Goal: Task Accomplishment & Management: Manage account settings

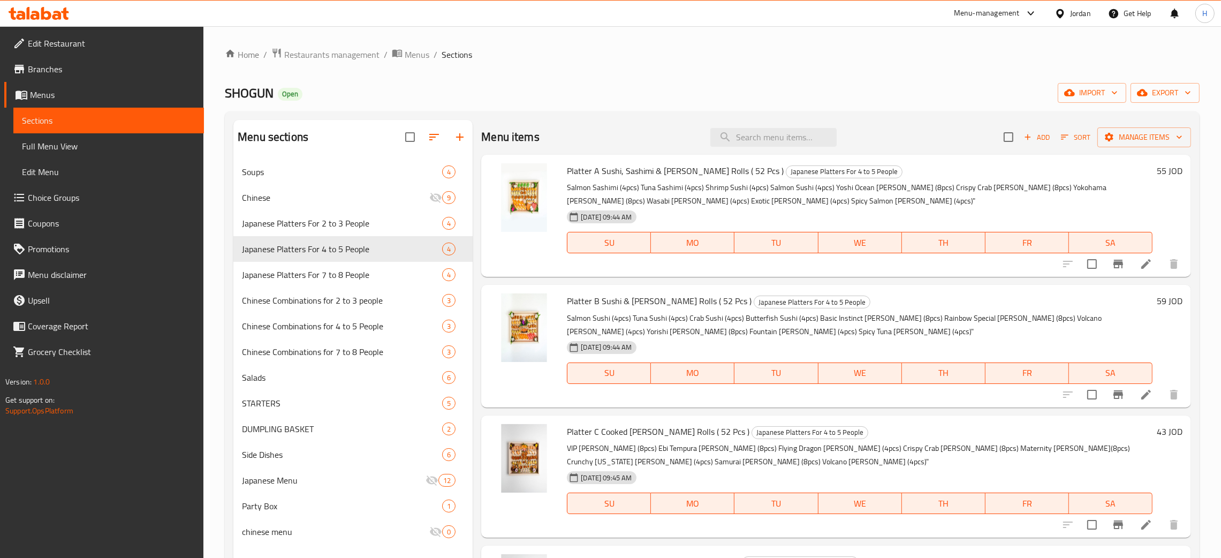
click at [49, 6] on div at bounding box center [39, 13] width 78 height 21
click at [46, 19] on icon at bounding box center [46, 13] width 10 height 13
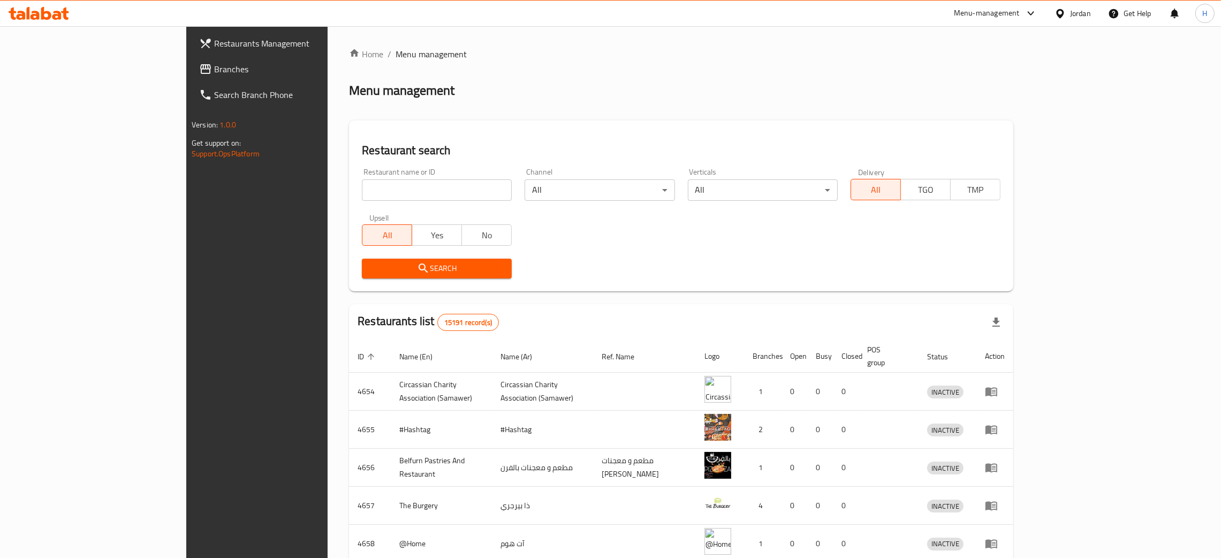
click at [191, 75] on link "Branches" at bounding box center [291, 69] width 200 height 26
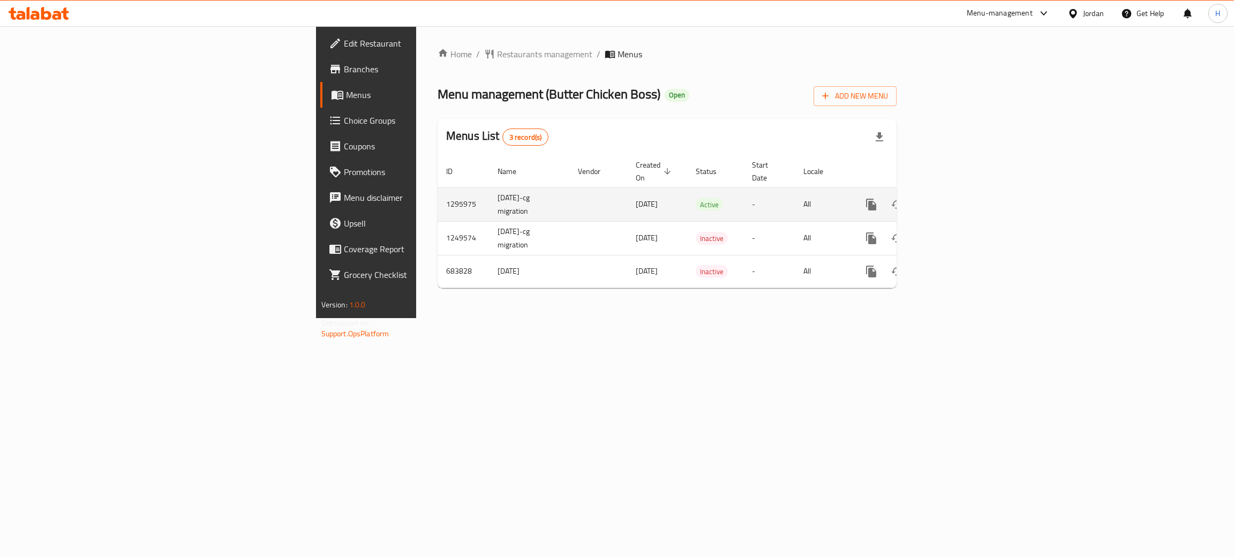
click at [955, 198] on icon "enhanced table" at bounding box center [948, 204] width 13 height 13
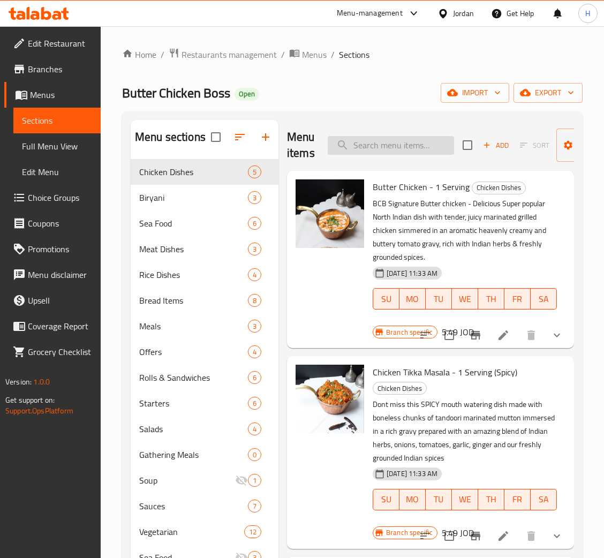
click at [410, 149] on input "search" at bounding box center [391, 145] width 126 height 19
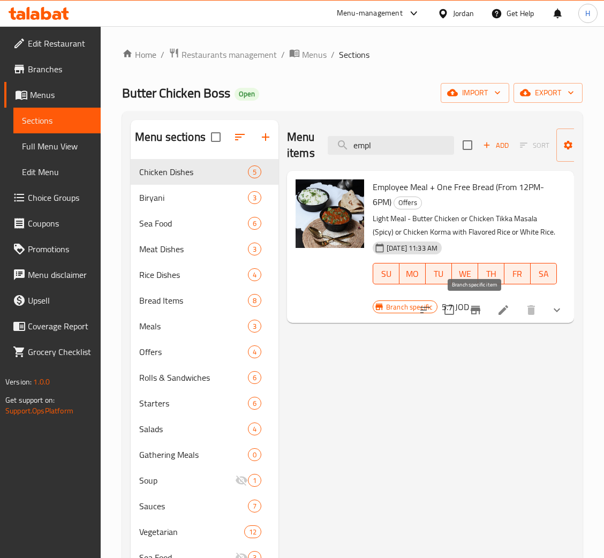
type input "empl"
click at [477, 313] on icon "Branch-specific-item" at bounding box center [475, 310] width 13 height 13
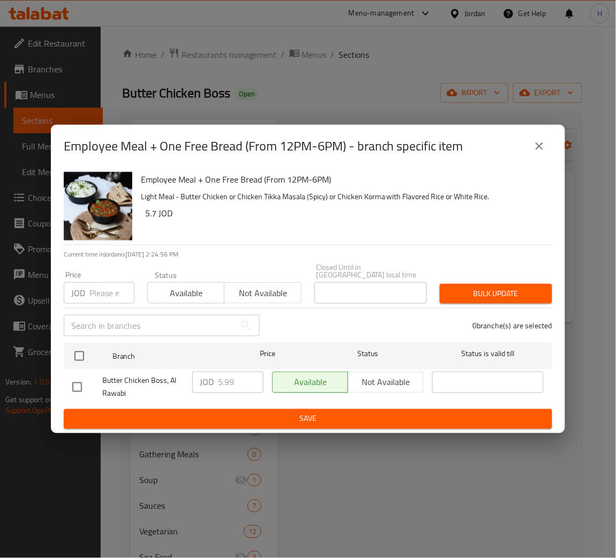
drag, startPoint x: 84, startPoint y: 352, endPoint x: 167, endPoint y: 368, distance: 83.9
click at [85, 352] on input "checkbox" at bounding box center [79, 356] width 22 height 22
checkbox input "true"
click at [229, 377] on input "5.99" at bounding box center [241, 382] width 46 height 21
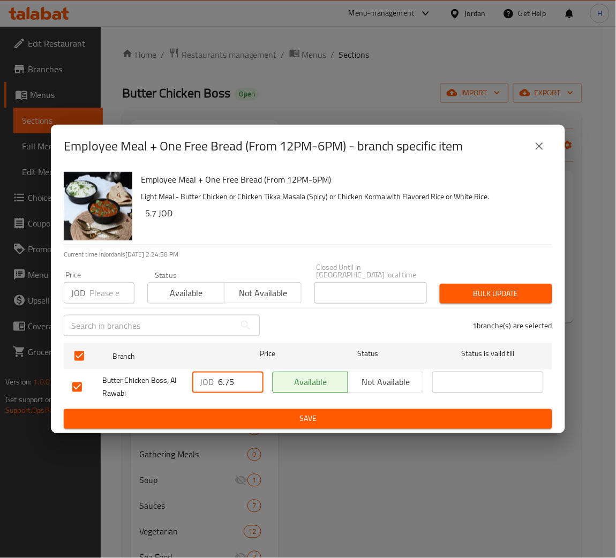
type input "6.75"
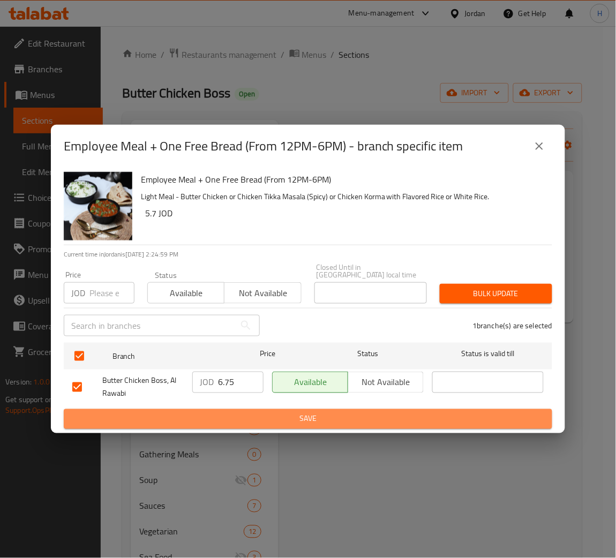
click at [216, 412] on span "Save" at bounding box center [307, 418] width 471 height 13
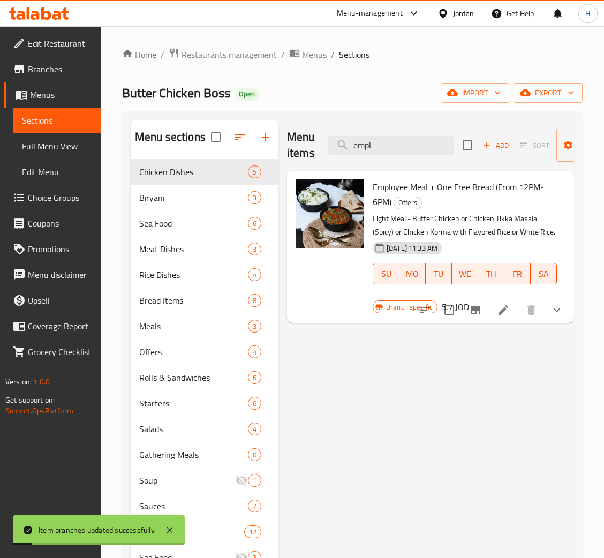
click at [497, 313] on icon at bounding box center [503, 310] width 13 height 13
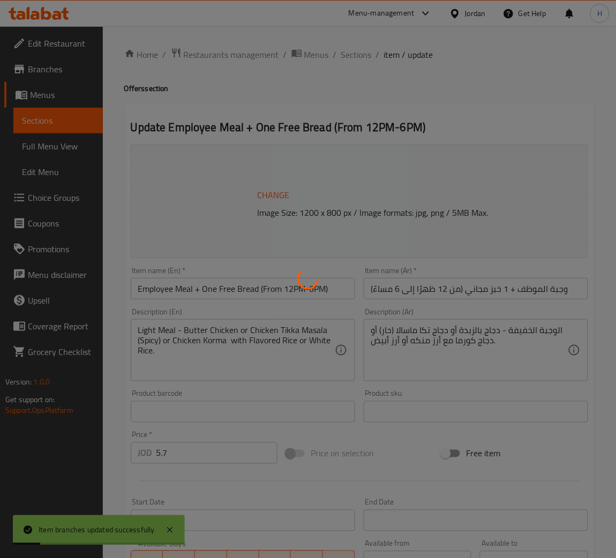
type input "Spicy Level"
type input "0"
type input "1"
type input "إضافات"
type input "0"
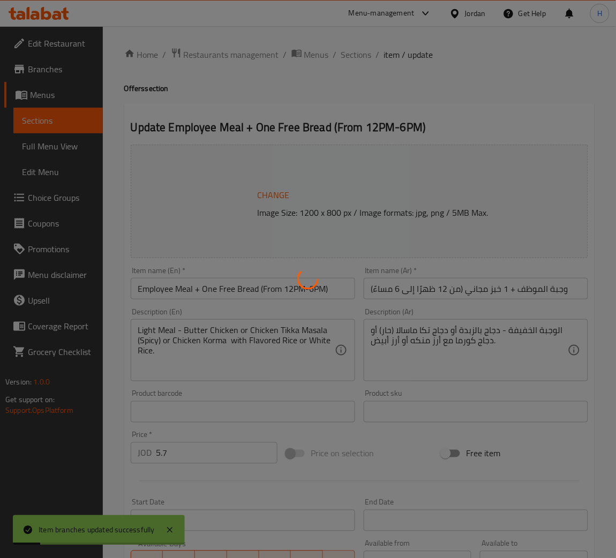
type input "6"
type input "اختيارك من الدجاج"
type input "1"
type input "اختيارك من الارز"
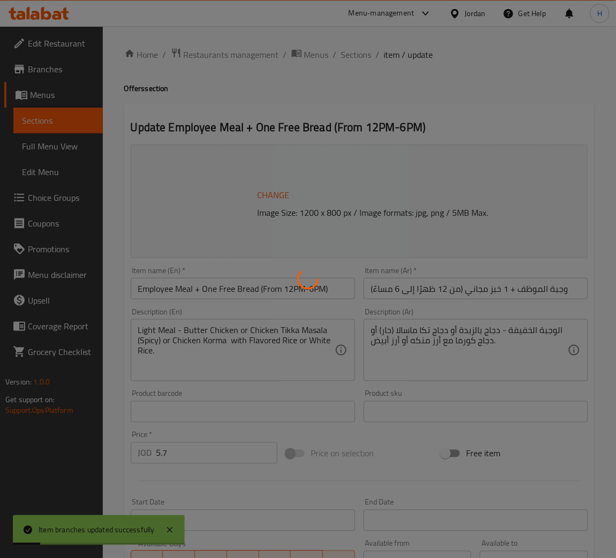
type input "1"
type input "اختيارك من المشروب"
type input "0"
type input "1"
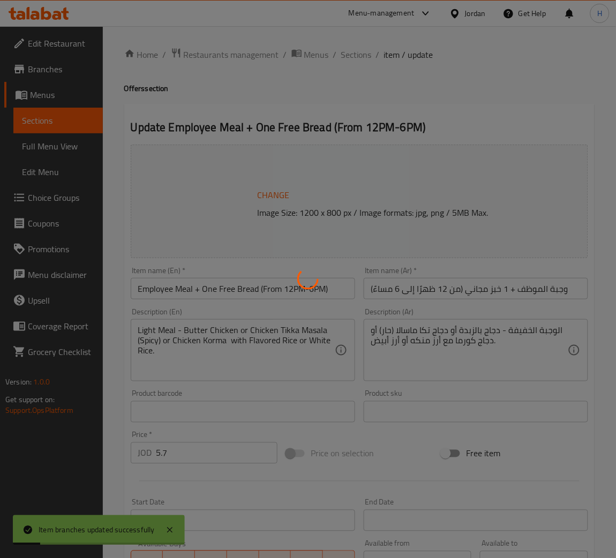
type input "اختيارك من خبز مجاني:"
type input "1"
type input ":زيادة الحجم"
type input "0"
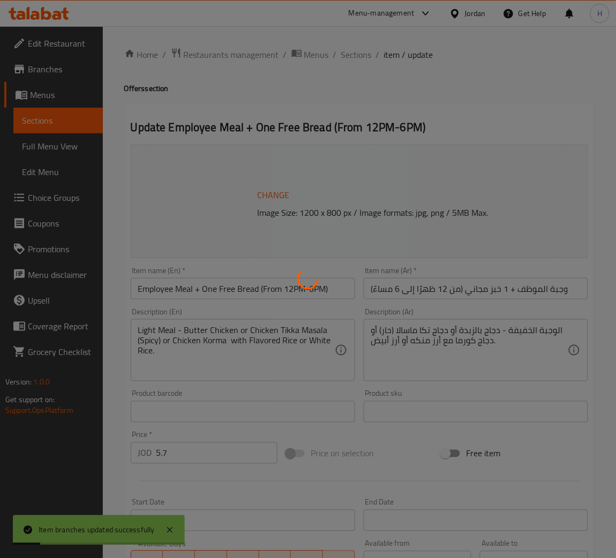
type input "1"
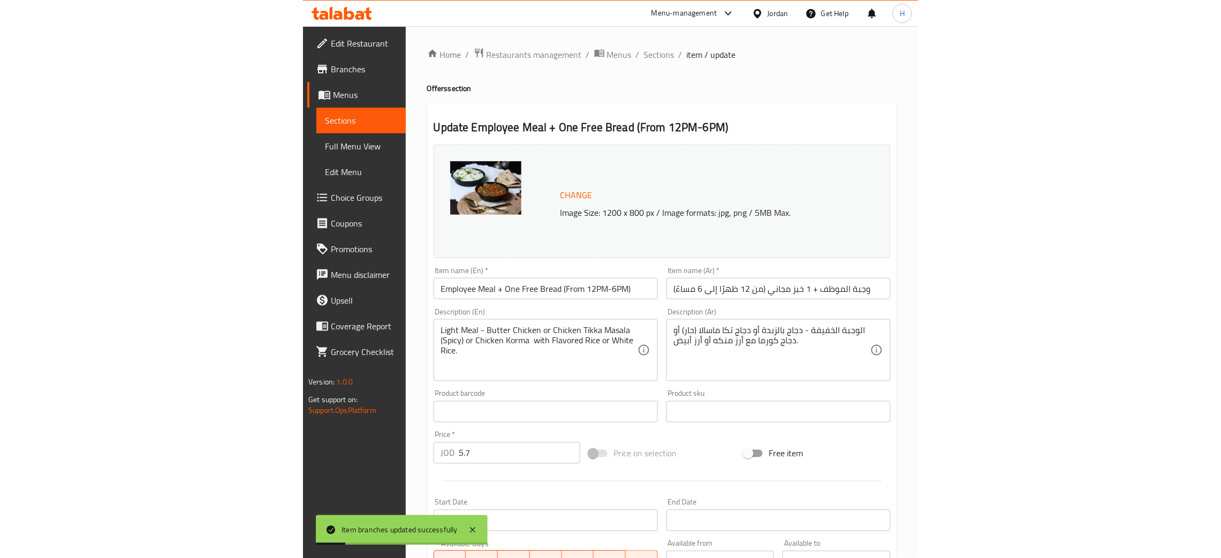
scroll to position [496, 0]
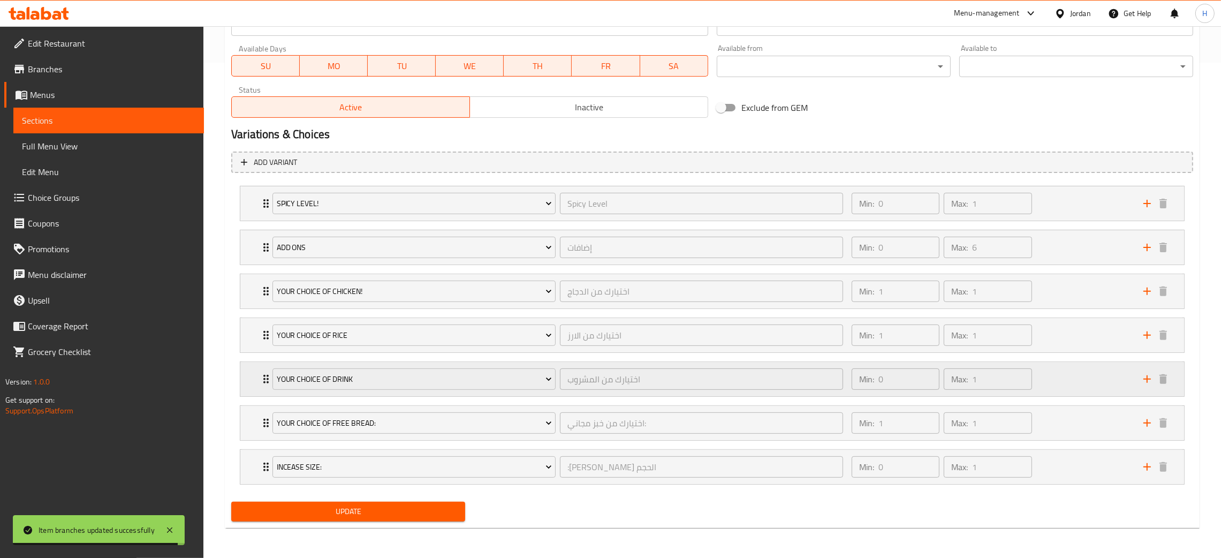
click at [250, 221] on div "Your Choice Of drink اختيارك من المشروب ​ Min: 0 ​ Max: 1 ​" at bounding box center [712, 203] width 944 height 34
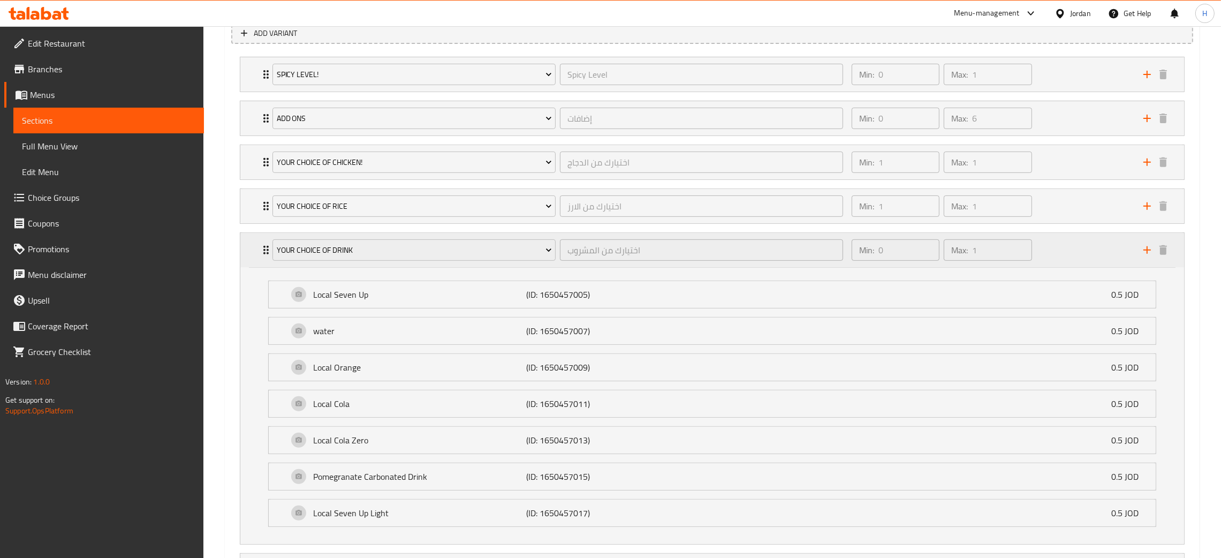
scroll to position [656, 0]
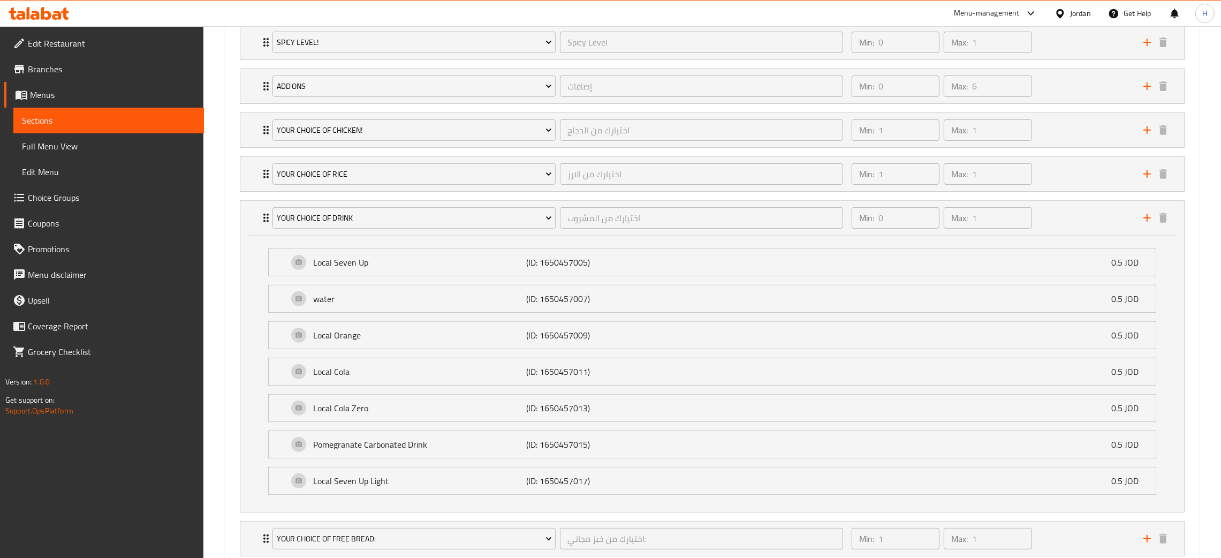
click at [92, 195] on span "Choice Groups" at bounding box center [112, 197] width 168 height 13
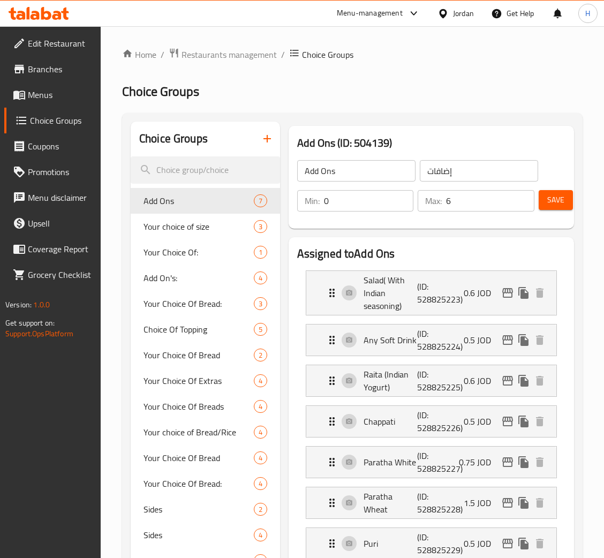
click at [269, 135] on icon "button" at bounding box center [267, 138] width 13 height 13
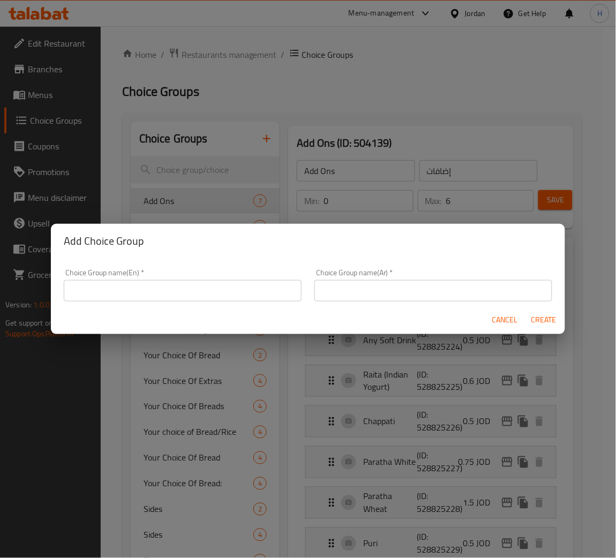
click at [271, 294] on input "text" at bounding box center [183, 290] width 238 height 21
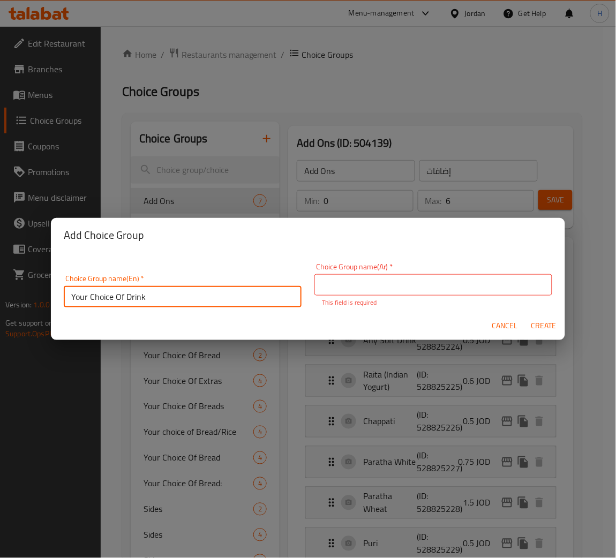
click at [264, 294] on input "Your Choice Of Drink" at bounding box center [183, 296] width 238 height 21
type input "Your Choice Of Drink For Employee Meal"
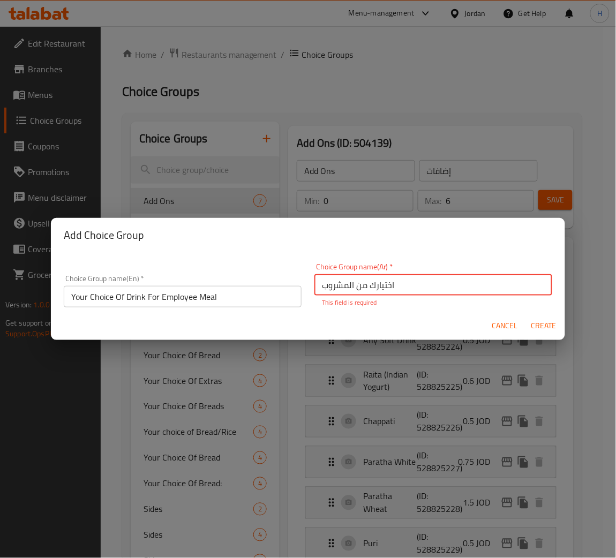
type input "اختيارك من المشروب"
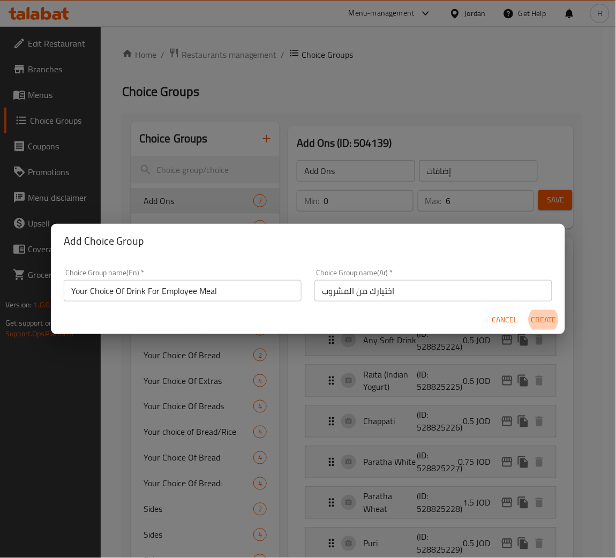
click at [526, 310] on button "Create" at bounding box center [543, 320] width 34 height 20
type input "Your Choice Of Drink For Employee Meal"
type input "اختيارك من المشروب"
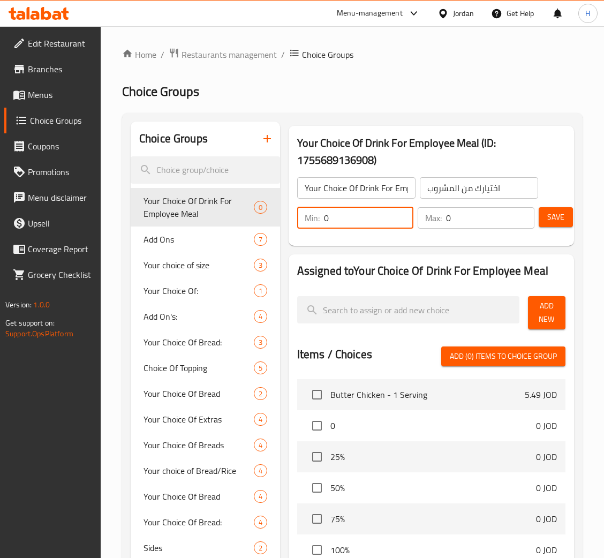
click at [385, 223] on input "0" at bounding box center [369, 217] width 90 height 21
type input "1"
click at [562, 320] on button "Add New" at bounding box center [546, 312] width 37 height 33
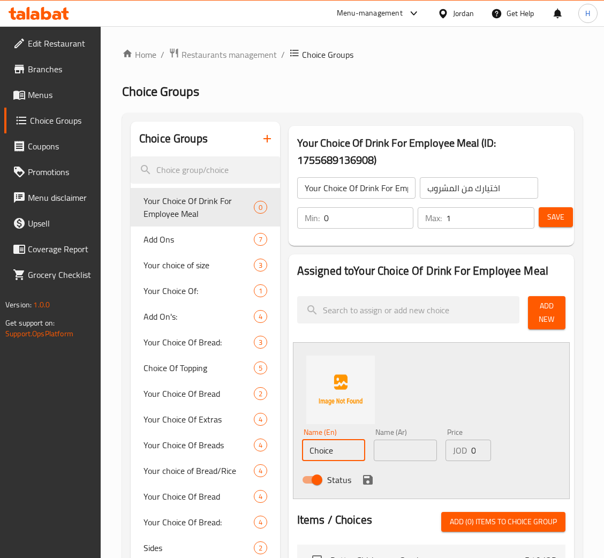
click at [348, 448] on input "Choice" at bounding box center [333, 450] width 63 height 21
type input "Local Cola"
type input "كولا محلية"
click at [361, 483] on icon "save" at bounding box center [367, 479] width 13 height 13
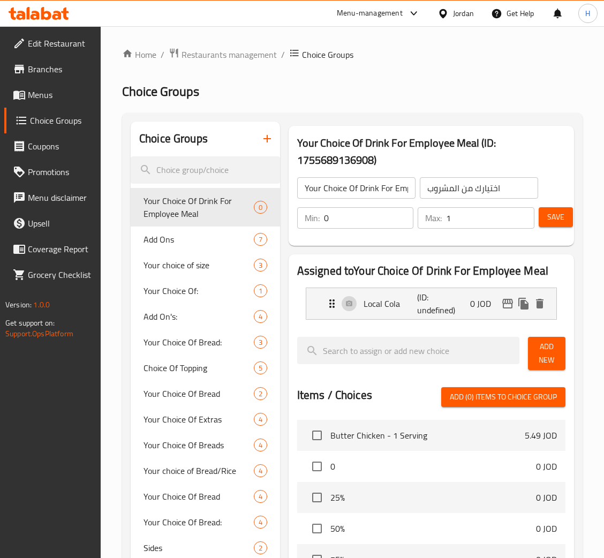
click at [546, 361] on span "Add New" at bounding box center [546, 353] width 20 height 27
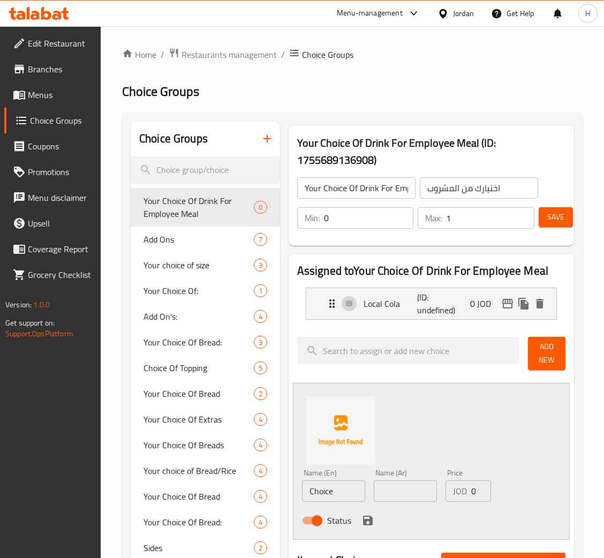
click at [345, 495] on input "Choice" at bounding box center [333, 490] width 63 height 21
click at [345, 494] on input "Choice" at bounding box center [333, 490] width 63 height 21
type input "Local Cola Diet"
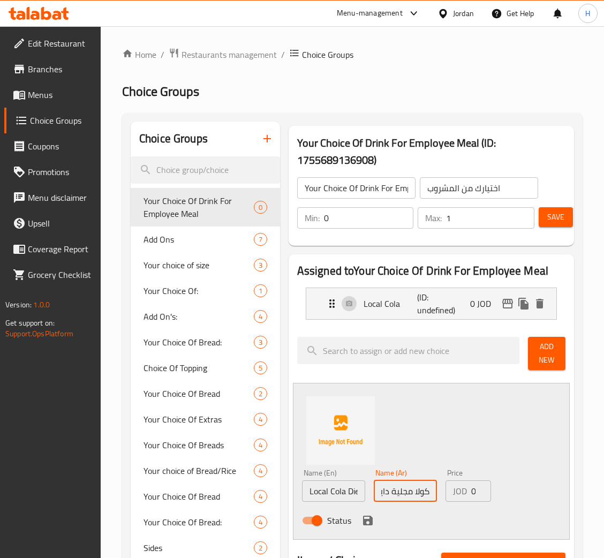
scroll to position [0, 0]
drag, startPoint x: 412, startPoint y: 488, endPoint x: 404, endPoint y: 494, distance: 9.7
click at [394, 494] on input "كولا مجلية دايت" at bounding box center [405, 490] width 63 height 21
click at [404, 495] on input "كولا مجلية دايت" at bounding box center [405, 490] width 63 height 21
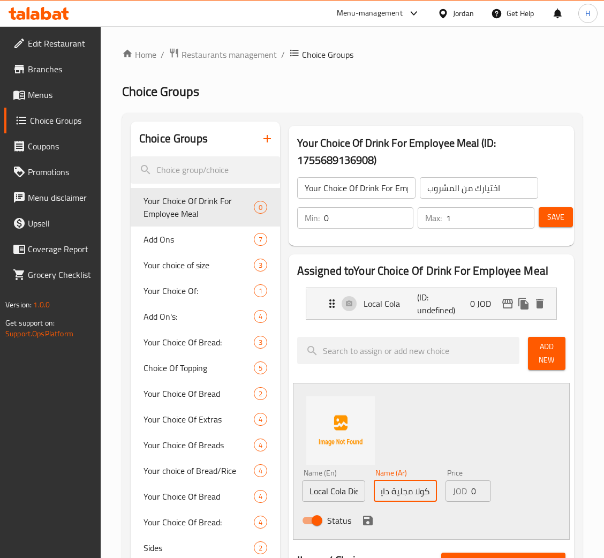
drag, startPoint x: 399, startPoint y: 492, endPoint x: 411, endPoint y: 494, distance: 11.4
click at [411, 494] on input "كولا مجلية دايت" at bounding box center [405, 490] width 63 height 21
type input "كولا محلية دايت"
click at [372, 517] on icon "save" at bounding box center [367, 520] width 13 height 13
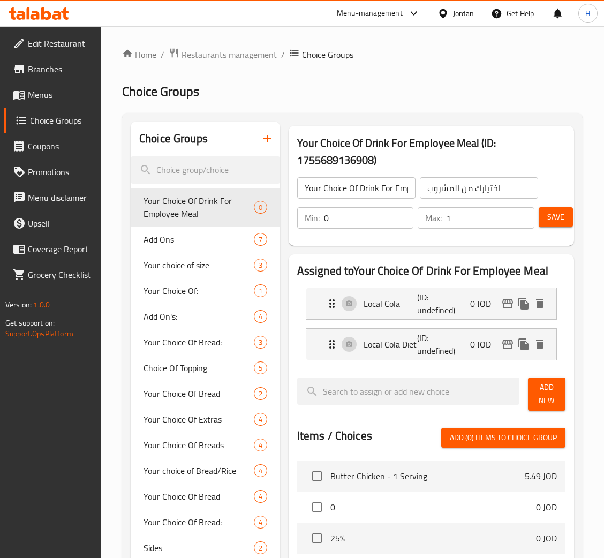
click at [544, 394] on span "Add New" at bounding box center [546, 394] width 20 height 27
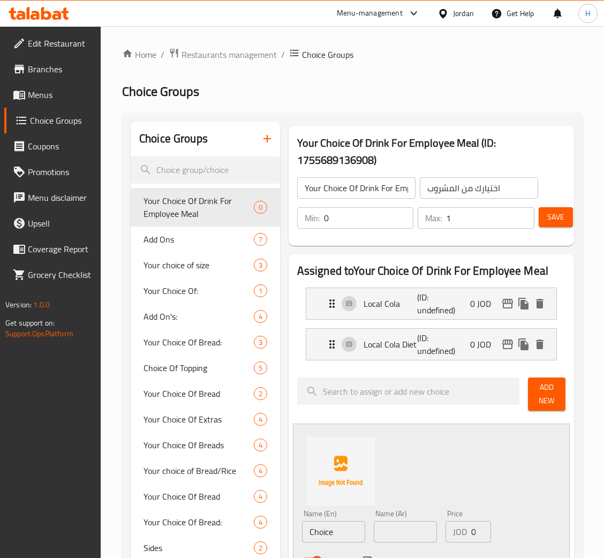
click at [351, 529] on input "Choice" at bounding box center [333, 531] width 63 height 21
type input "Local Up"
type input "أب محلية"
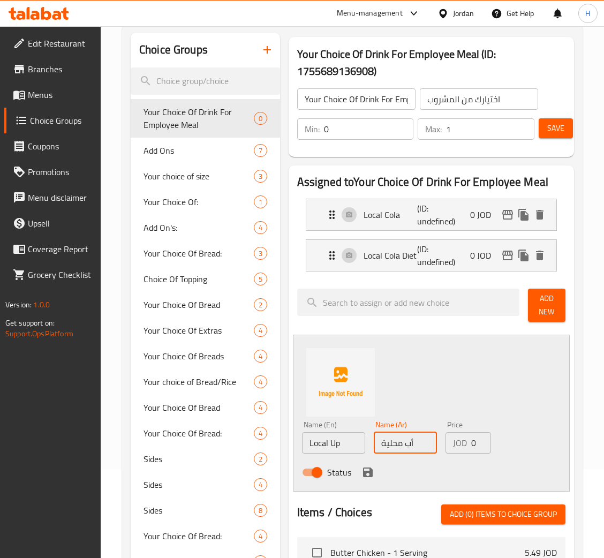
scroll to position [161, 0]
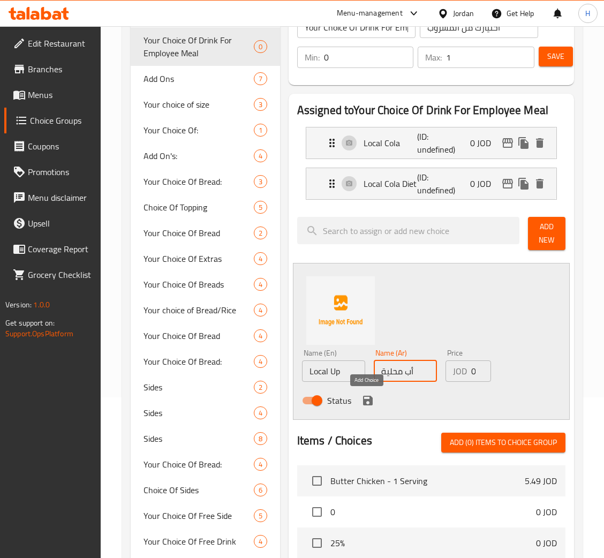
click at [368, 405] on icon "save" at bounding box center [368, 401] width 10 height 10
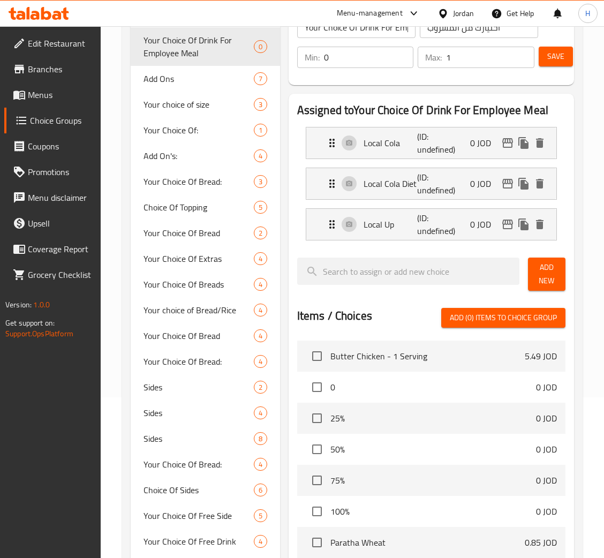
click at [534, 278] on button "Add New" at bounding box center [546, 274] width 37 height 33
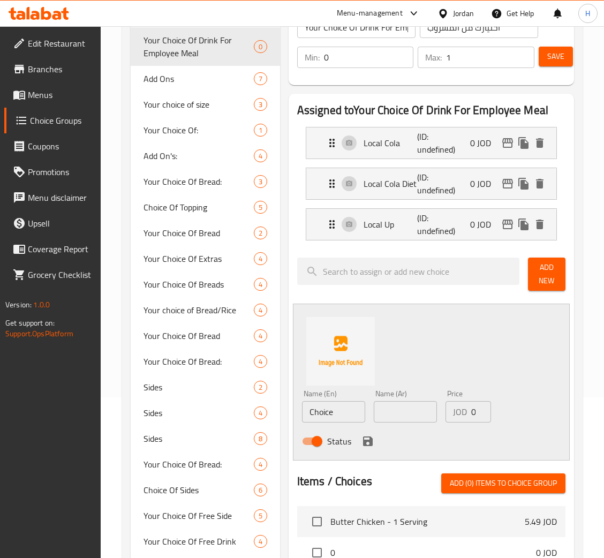
click at [355, 411] on input "Choice" at bounding box center [333, 411] width 63 height 21
type input "Local Up Diet"
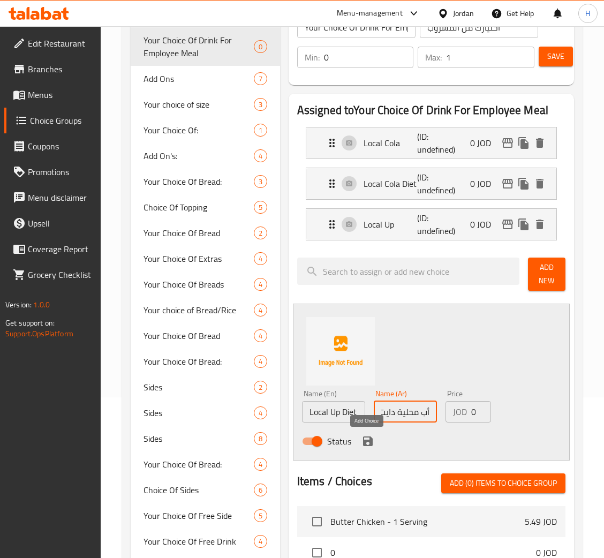
type input "أب محلية دايت"
click at [374, 442] on button "save" at bounding box center [368, 441] width 16 height 16
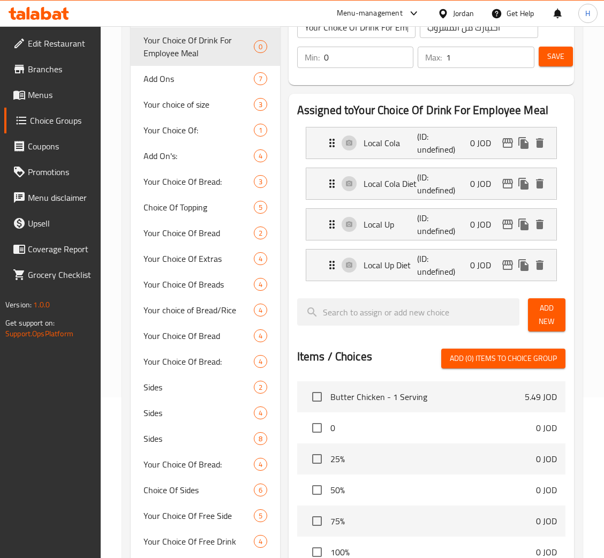
click at [554, 314] on span "Add New" at bounding box center [546, 314] width 20 height 27
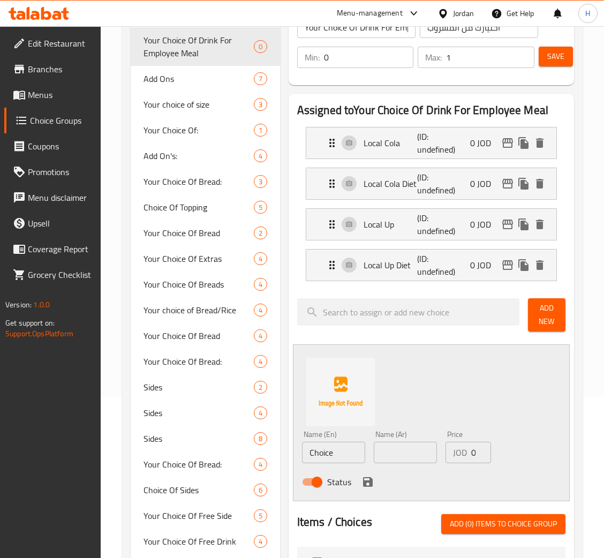
click at [356, 457] on input "Choice" at bounding box center [333, 452] width 63 height 21
type input "Local Orange"
type input "أورانج محلية"
click at [367, 485] on icon "save" at bounding box center [367, 481] width 13 height 13
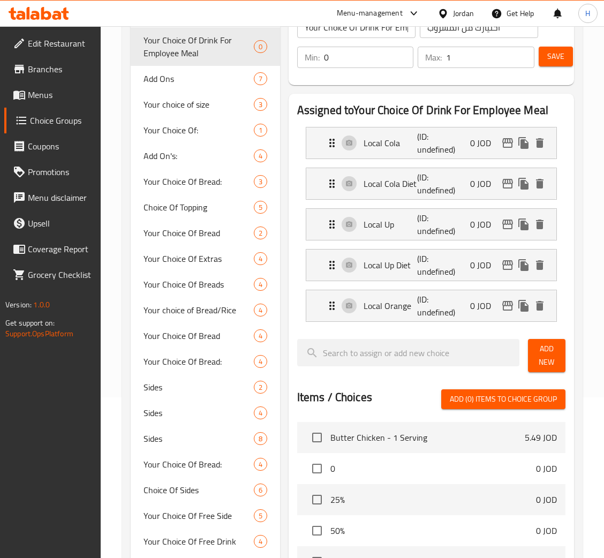
click at [547, 357] on span "Add New" at bounding box center [546, 355] width 20 height 27
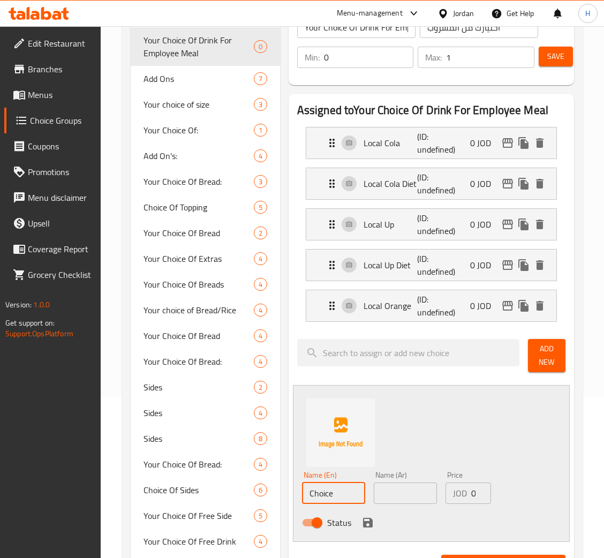
click at [332, 489] on input "Choice" at bounding box center [333, 492] width 63 height 21
type input "Kinza Pomegranate"
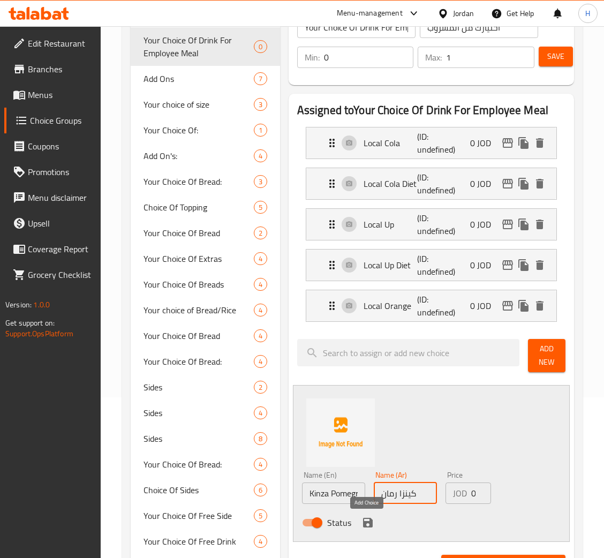
type input "كينزا رمان"
click at [371, 523] on icon "save" at bounding box center [368, 523] width 10 height 10
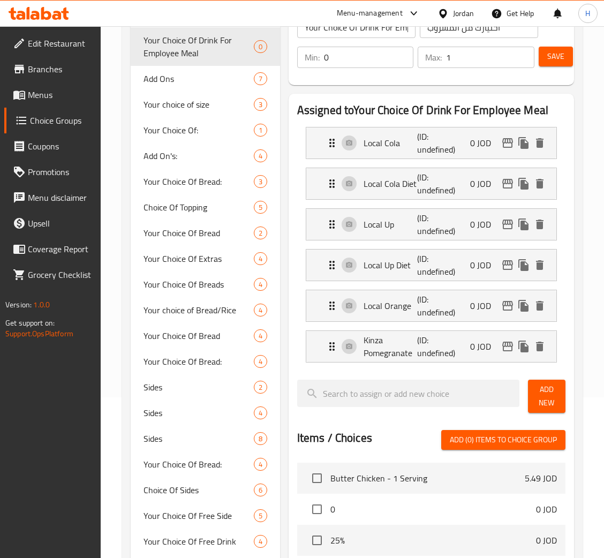
click at [552, 398] on span "Add New" at bounding box center [546, 396] width 20 height 27
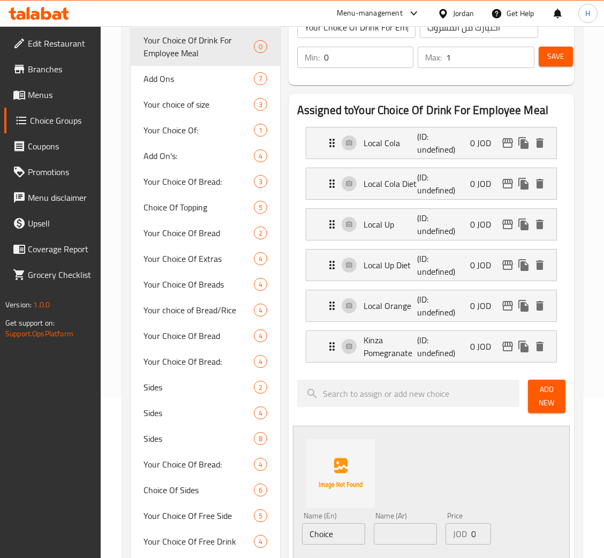
click at [332, 534] on input "Choice" at bounding box center [333, 533] width 63 height 21
type input "Kinza Blackberry"
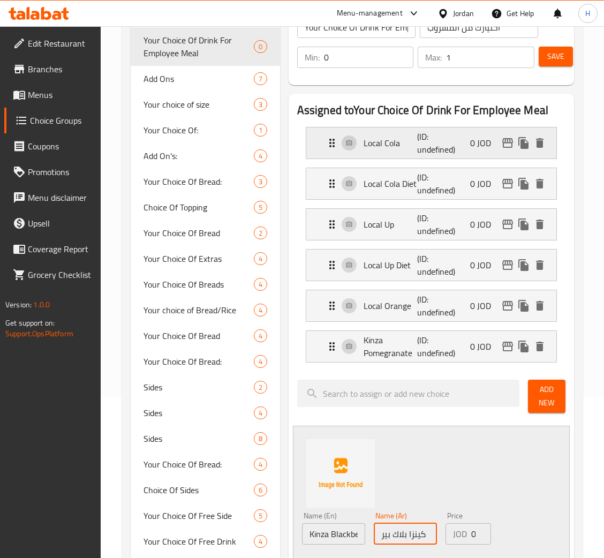
type input "كينزا بلاك بيري"
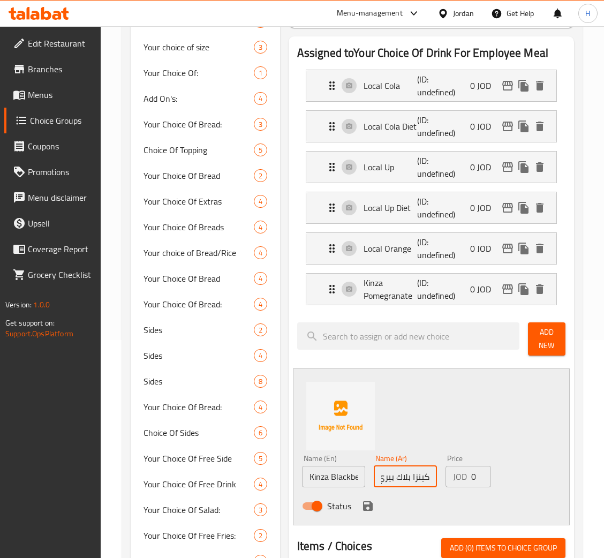
scroll to position [240, 0]
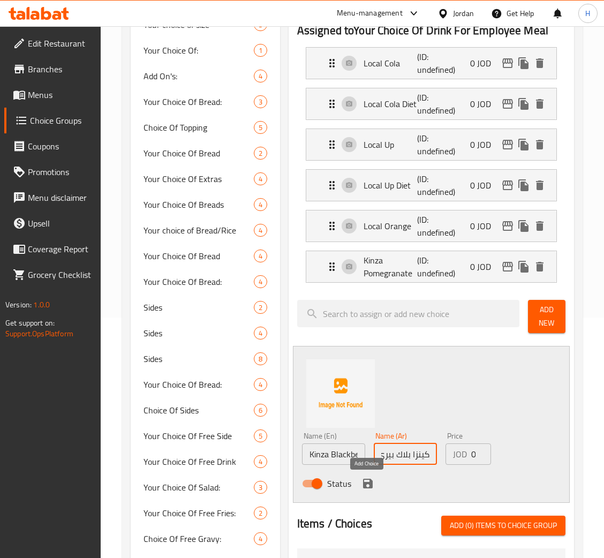
click at [364, 487] on icon "save" at bounding box center [368, 484] width 10 height 10
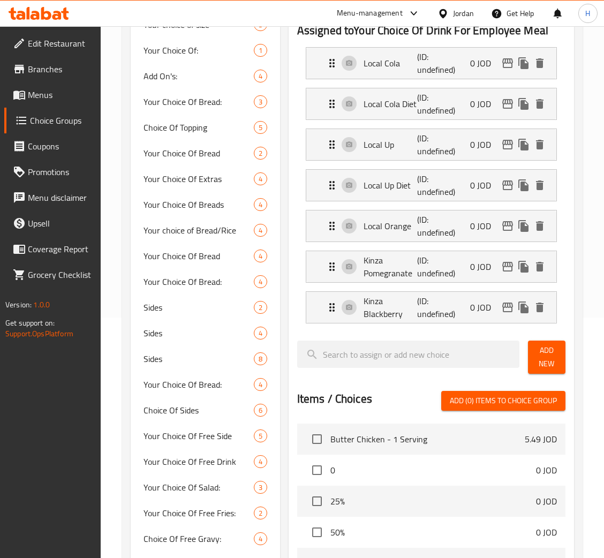
click at [534, 363] on button "Add New" at bounding box center [546, 357] width 37 height 33
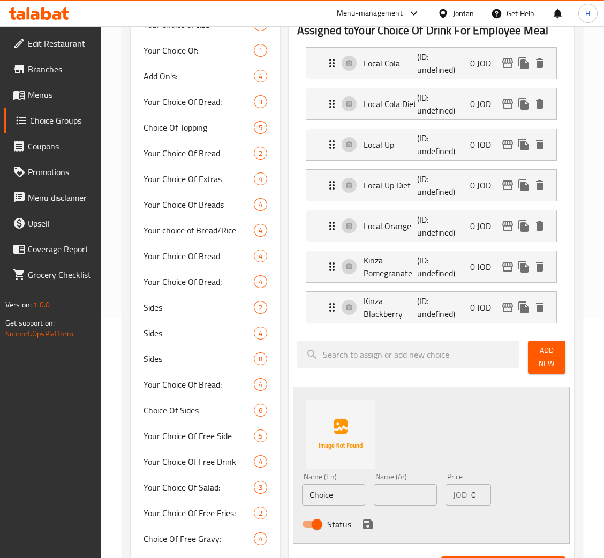
click at [334, 501] on input "Choice" at bounding box center [333, 494] width 63 height 21
type input "Shanina"
type input "شنينة"
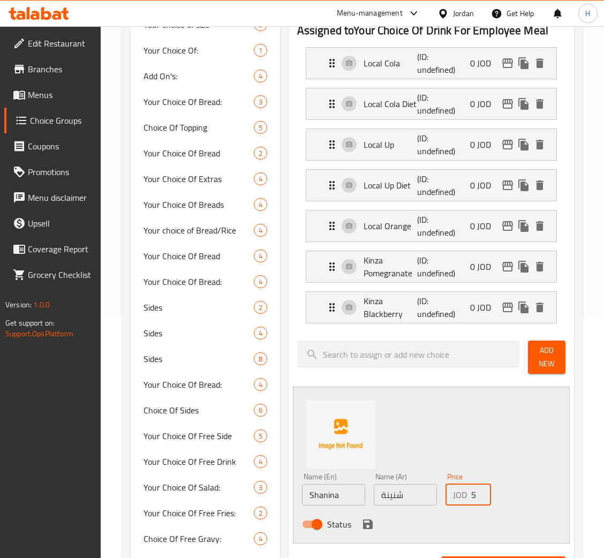
type input "0.15"
click at [369, 528] on icon "save" at bounding box center [368, 524] width 10 height 10
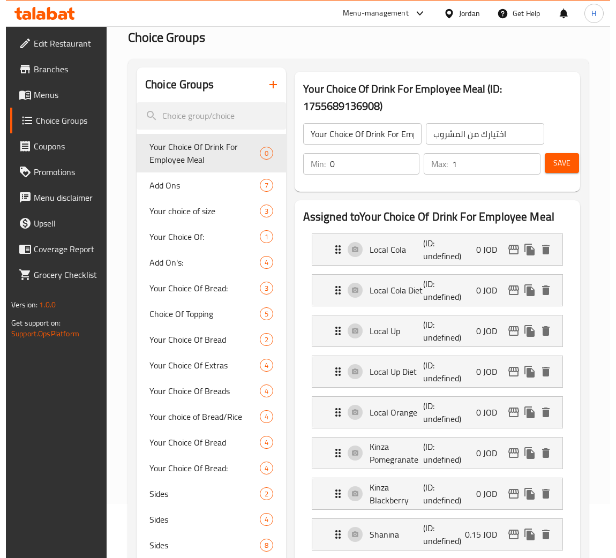
scroll to position [0, 0]
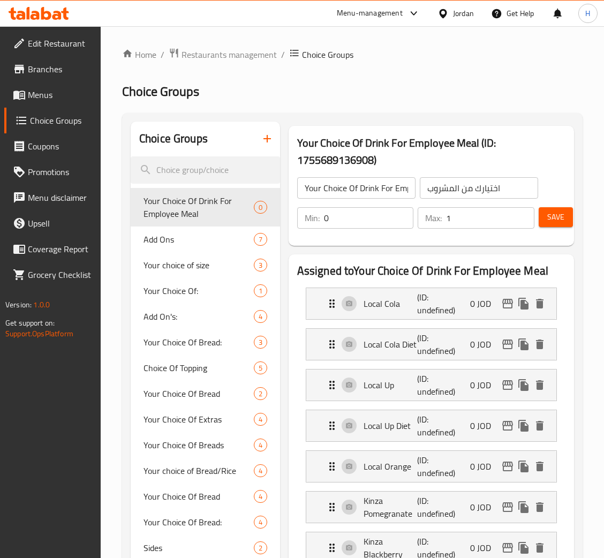
click at [547, 220] on span "Save" at bounding box center [555, 216] width 17 height 13
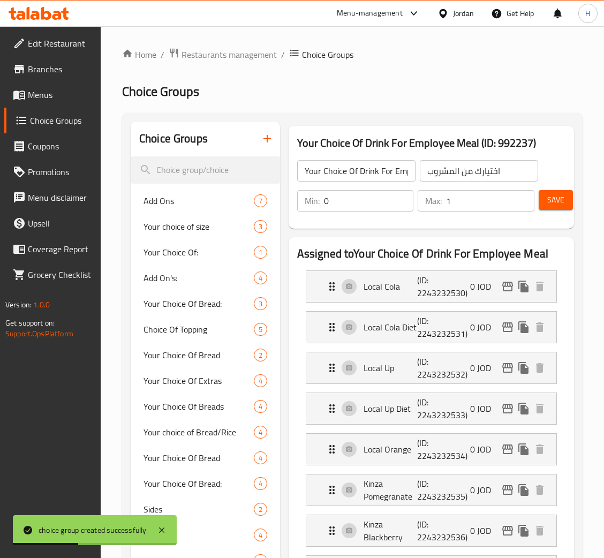
drag, startPoint x: 66, startPoint y: 90, endPoint x: 69, endPoint y: 100, distance: 10.0
click at [66, 90] on span "Menus" at bounding box center [60, 94] width 64 height 13
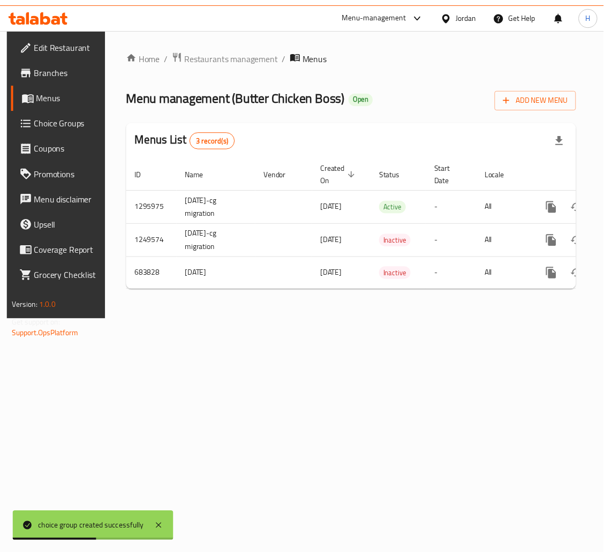
scroll to position [0, 61]
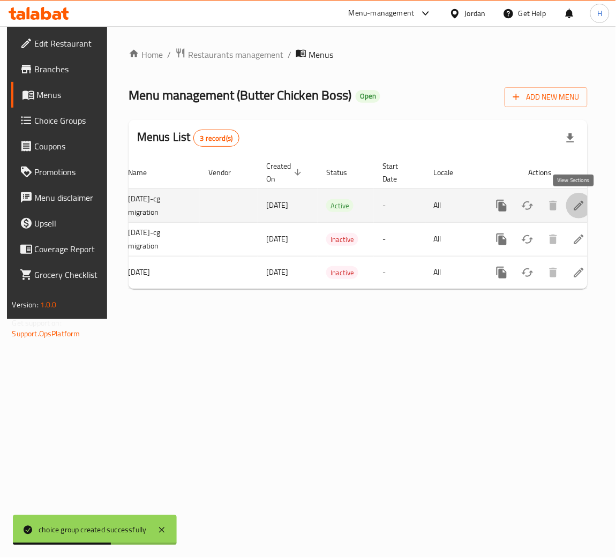
click at [572, 202] on icon "enhanced table" at bounding box center [578, 205] width 13 height 13
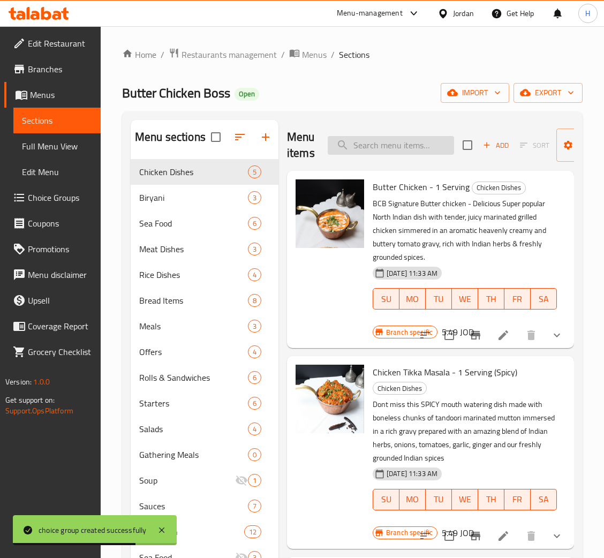
click at [377, 141] on input "search" at bounding box center [391, 145] width 126 height 19
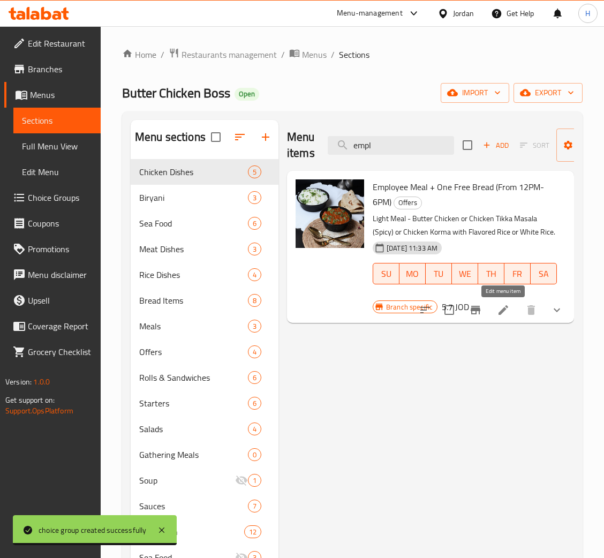
type input "empl"
click at [506, 306] on icon at bounding box center [503, 310] width 13 height 13
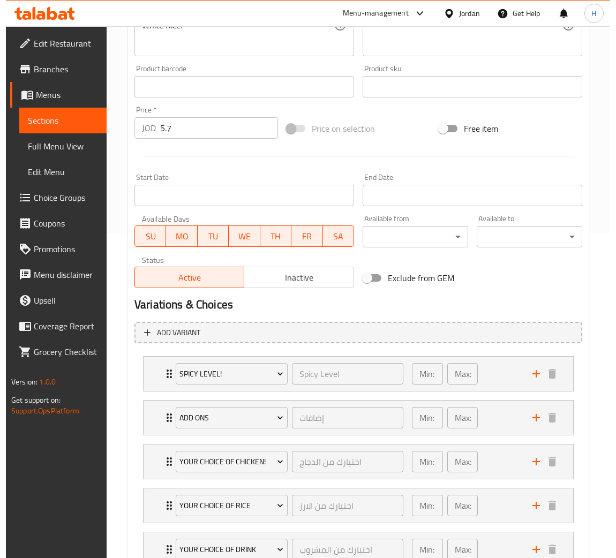
scroll to position [510, 0]
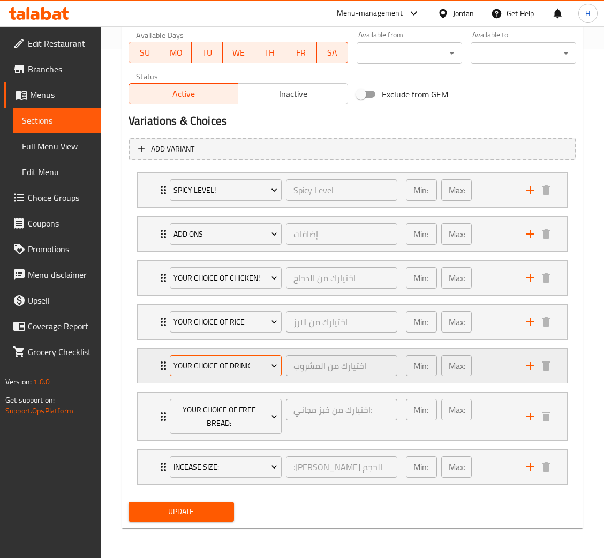
click at [237, 361] on span "Your Choice Of drink" at bounding box center [225, 365] width 104 height 13
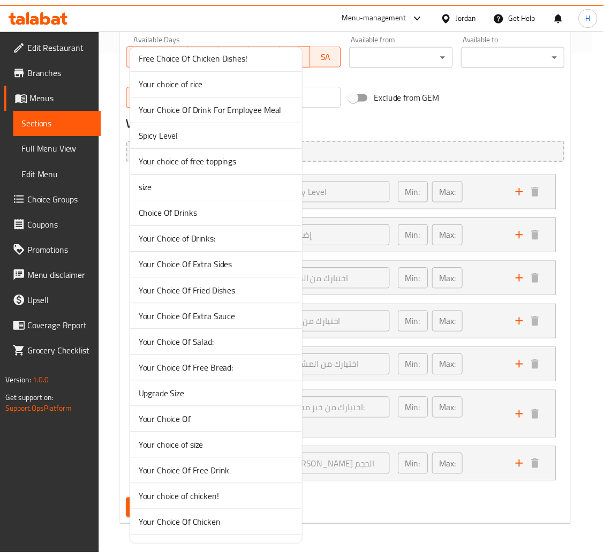
scroll to position [1589, 0]
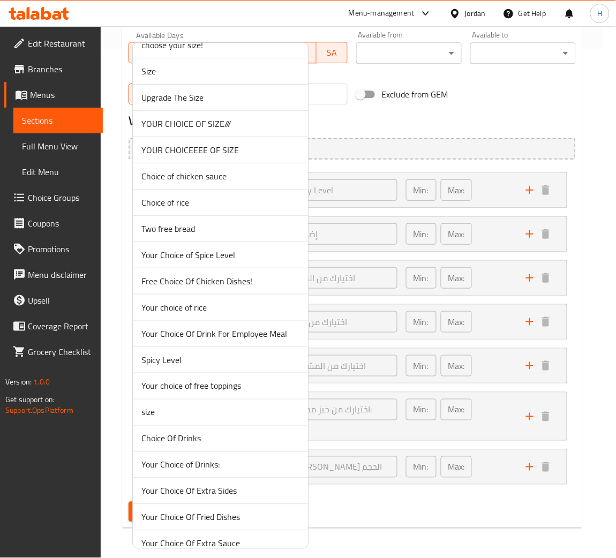
click at [255, 338] on span "Your Choice Of Drink For Employee Meal" at bounding box center [220, 333] width 158 height 13
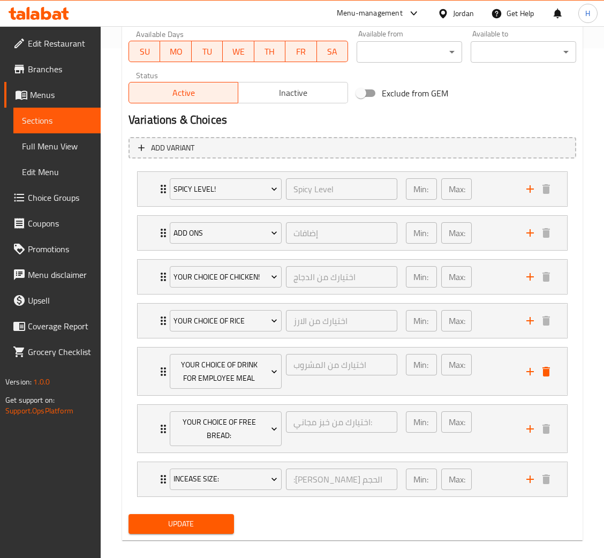
click at [178, 510] on div "Change Image Size: 1200 x 800 px / Image formats: jpg, png / 5MB Max. Item name…" at bounding box center [352, 84] width 456 height 907
click at [176, 512] on div "Update" at bounding box center [181, 524] width 114 height 28
click at [187, 521] on span "Update" at bounding box center [181, 523] width 88 height 13
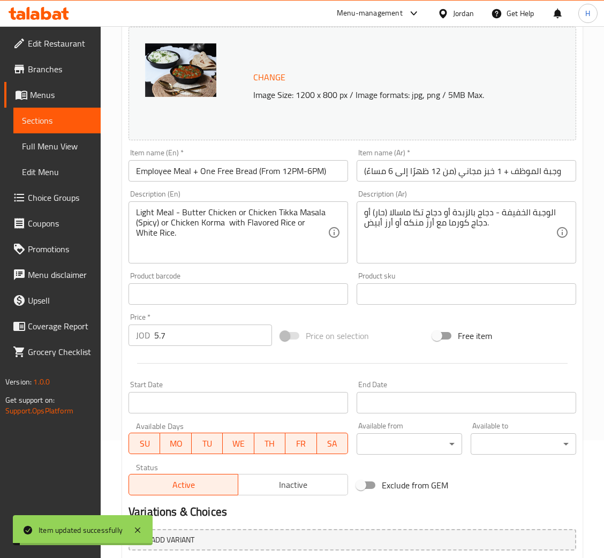
scroll to position [0, 0]
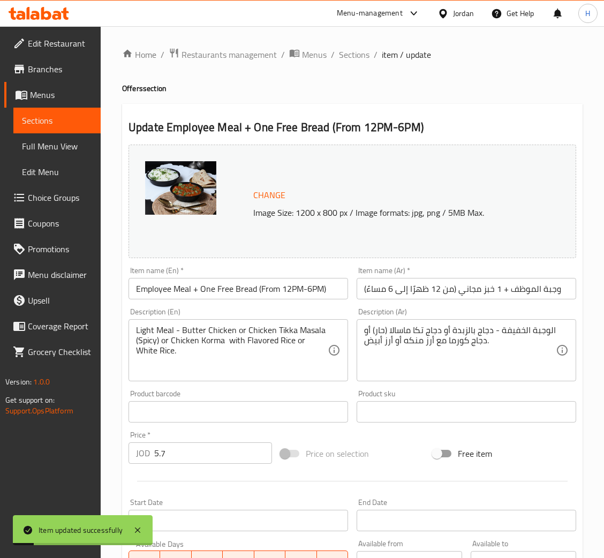
click at [207, 458] on input "5.7" at bounding box center [213, 452] width 118 height 21
type input "6.75"
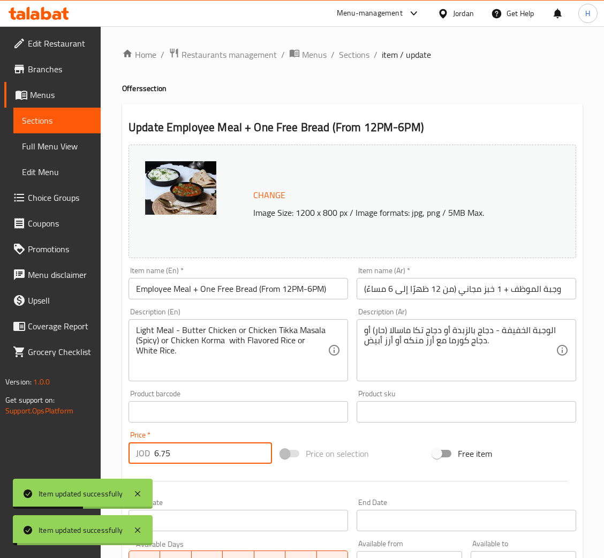
drag, startPoint x: 360, startPoint y: 53, endPoint x: 352, endPoint y: 63, distance: 12.5
click at [360, 53] on span "Sections" at bounding box center [354, 54] width 31 height 13
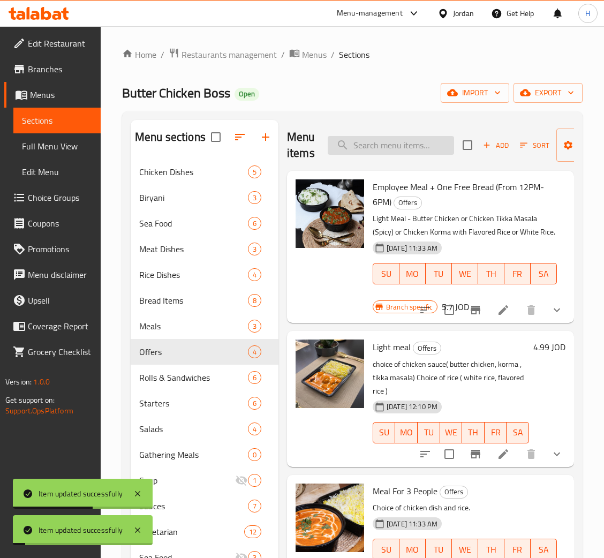
click at [367, 153] on input "search" at bounding box center [391, 145] width 126 height 19
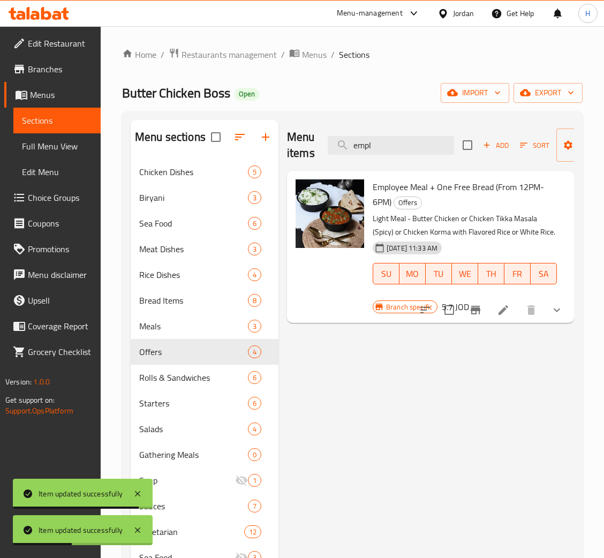
type input "empl"
click at [473, 320] on button "Branch-specific-item" at bounding box center [476, 310] width 26 height 26
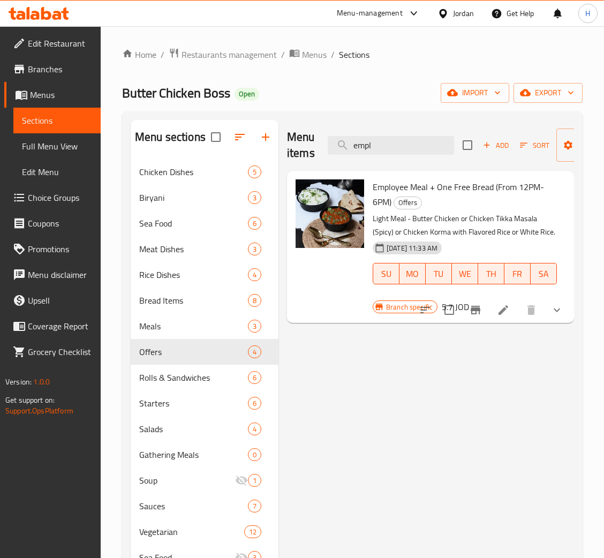
click at [50, 13] on icon at bounding box center [46, 13] width 10 height 13
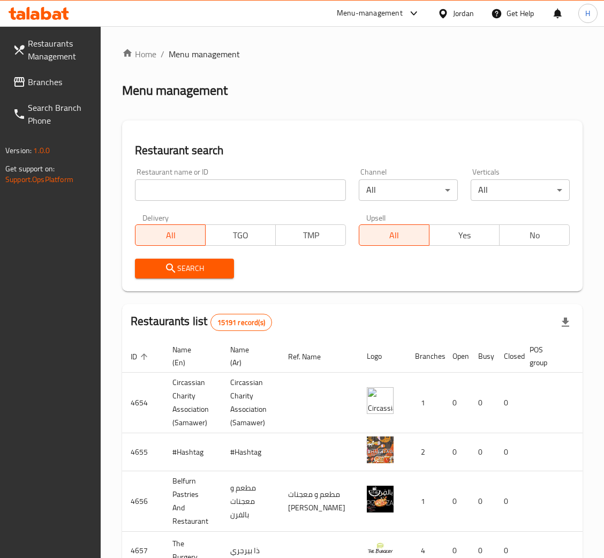
click at [52, 80] on span "Branches" at bounding box center [60, 81] width 64 height 13
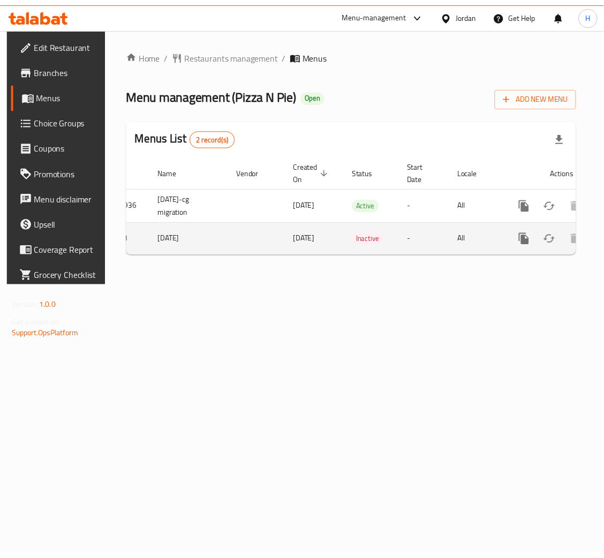
scroll to position [0, 61]
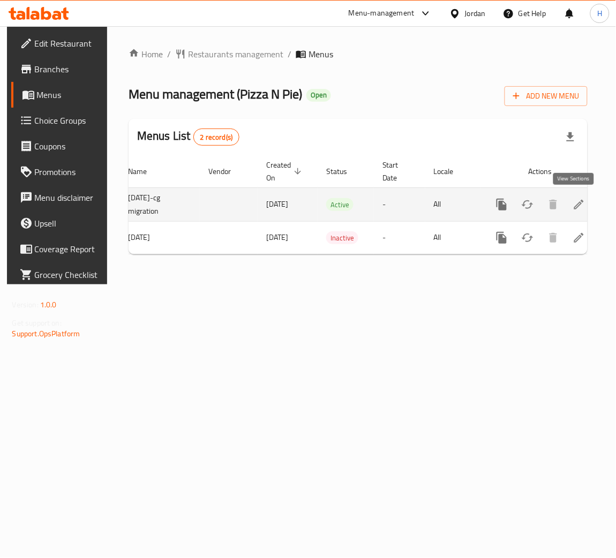
click at [572, 198] on icon "enhanced table" at bounding box center [578, 204] width 13 height 13
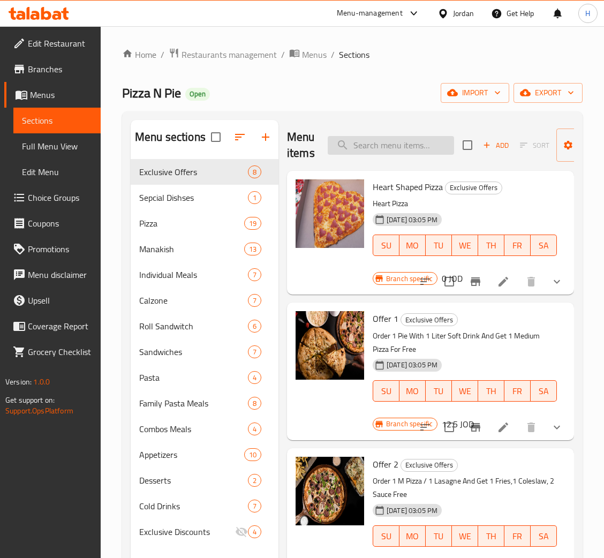
click at [396, 137] on input "search" at bounding box center [391, 145] width 126 height 19
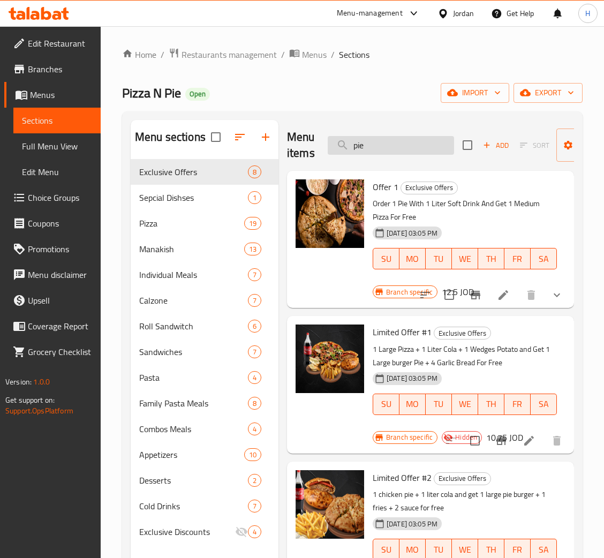
click at [413, 142] on input "pie" at bounding box center [391, 145] width 126 height 19
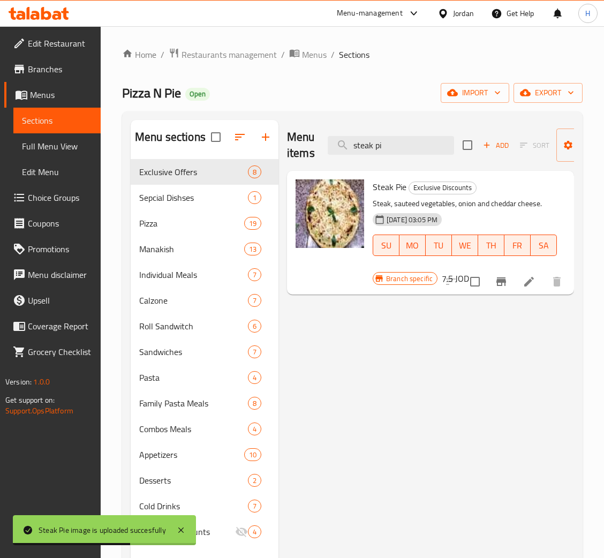
click at [417, 166] on div "Menu items steak pi Add Sort Manage items" at bounding box center [430, 145] width 287 height 51
click at [413, 155] on input "steak pi" at bounding box center [391, 145] width 126 height 19
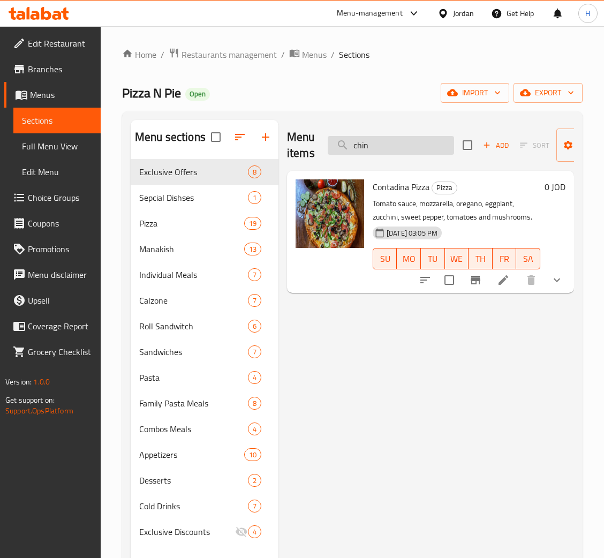
click at [394, 147] on input "chin" at bounding box center [391, 145] width 126 height 19
click at [400, 147] on input "chin" at bounding box center [391, 145] width 126 height 19
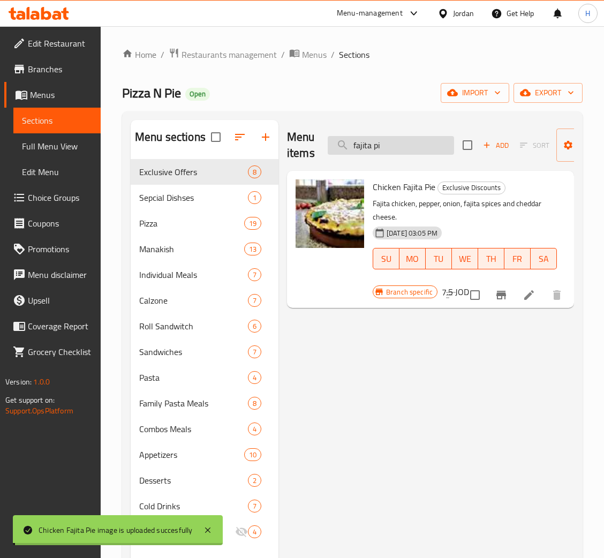
click at [406, 147] on input "fajita pi" at bounding box center [391, 145] width 126 height 19
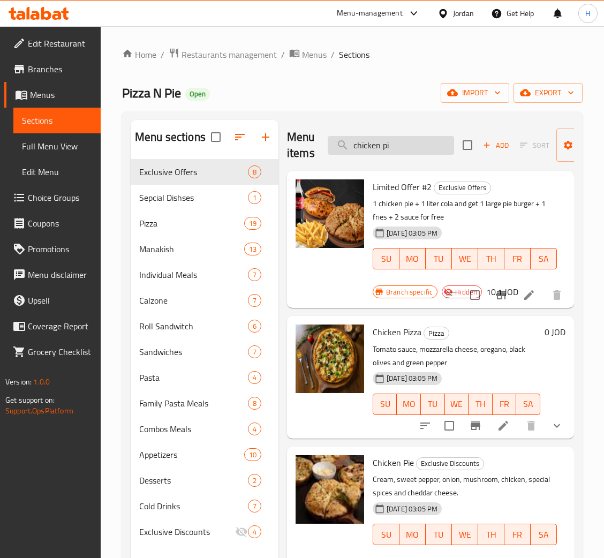
click at [403, 149] on input "chicken pi" at bounding box center [391, 145] width 126 height 19
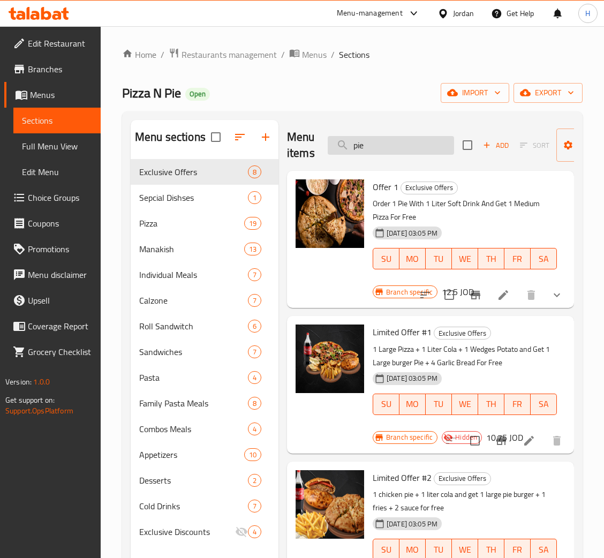
click at [384, 155] on input "pie" at bounding box center [391, 145] width 126 height 19
click at [399, 141] on input "pie" at bounding box center [391, 145] width 126 height 19
click at [396, 141] on input "pie" at bounding box center [391, 145] width 126 height 19
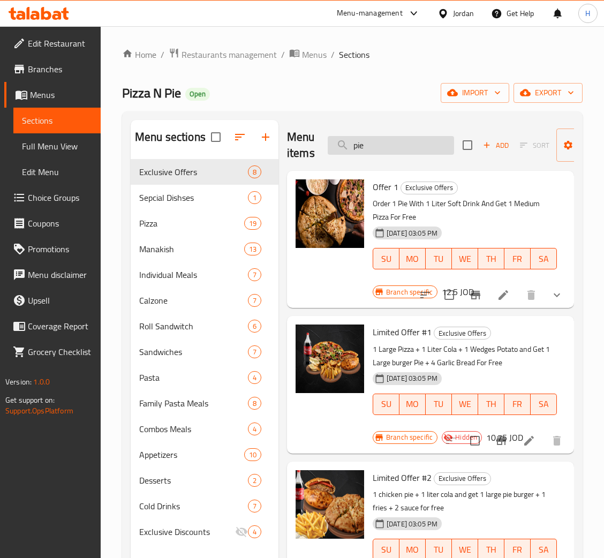
click at [396, 141] on input "pie" at bounding box center [391, 145] width 126 height 19
click at [396, 108] on div "Home / Restaurants management / Menus / Sections Pizza N Pie Open import export…" at bounding box center [352, 367] width 460 height 639
click at [387, 143] on input "pie" at bounding box center [391, 145] width 126 height 19
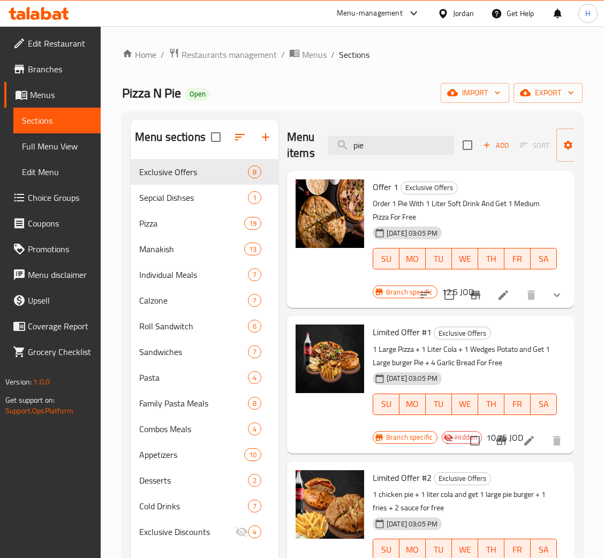
click at [393, 109] on div "Home / Restaurants management / Menus / Sections Pizza N Pie Open import export…" at bounding box center [352, 367] width 460 height 639
drag, startPoint x: 314, startPoint y: 155, endPoint x: 289, endPoint y: 132, distance: 34.5
click at [289, 132] on h2 "Menu items" at bounding box center [301, 145] width 28 height 32
click at [290, 103] on div "Pizza N Pie Open import export" at bounding box center [352, 93] width 460 height 20
drag, startPoint x: 181, startPoint y: 91, endPoint x: 111, endPoint y: 97, distance: 69.9
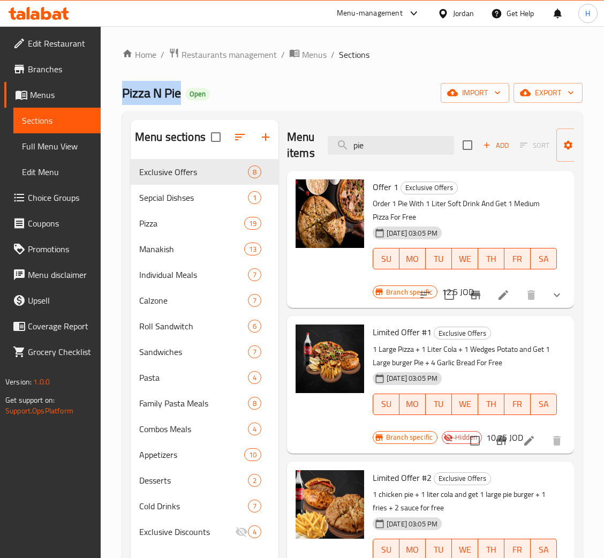
click at [111, 97] on div "Home / Restaurants management / Menus / Sections Pizza N Pie Open import export…" at bounding box center [352, 367] width 503 height 682
click at [234, 99] on div "Pizza N Pie Open import export" at bounding box center [352, 93] width 460 height 20
click at [173, 132] on h2 "Menu sections" at bounding box center [170, 137] width 71 height 16
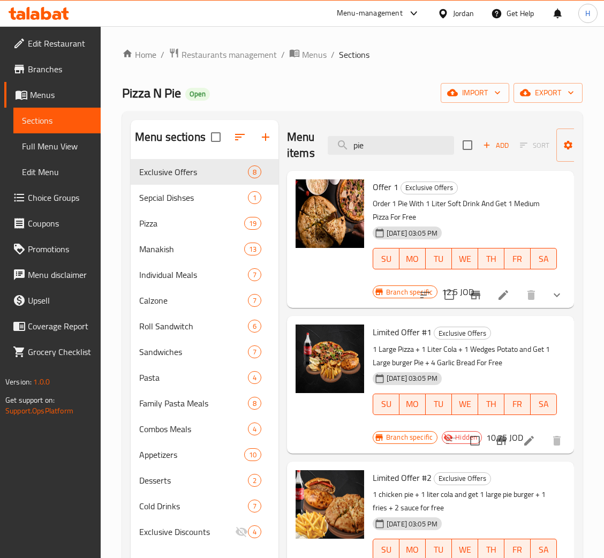
click at [230, 111] on div "Home / Restaurants management / Menus / Sections Pizza N Pie Open import export…" at bounding box center [352, 367] width 460 height 639
click at [180, 145] on h2 "Menu sections" at bounding box center [170, 137] width 71 height 16
click at [288, 117] on div "Menu sections Exclusive Offers 8 Sepcial Dishses 1 Pizza 19 Manakish 13 Individ…" at bounding box center [352, 398] width 460 height 575
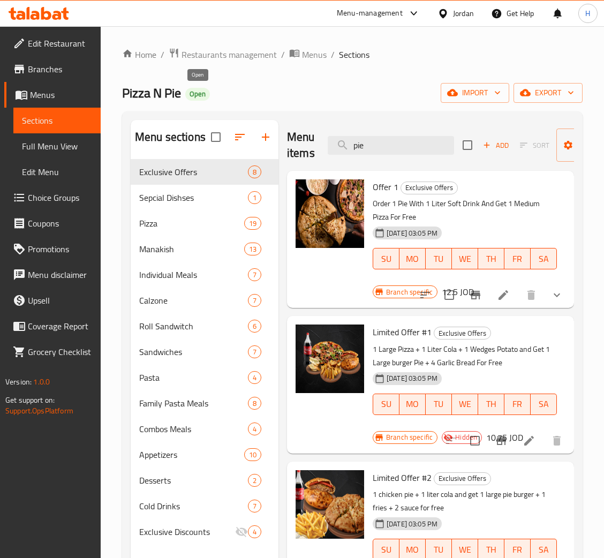
click at [190, 98] on span "Open" at bounding box center [197, 93] width 25 height 9
click at [271, 73] on div "Home / Restaurants management / Menus / Sections Pizza N Pie Open import export…" at bounding box center [352, 367] width 460 height 639
click at [400, 142] on input "pie" at bounding box center [391, 145] width 126 height 19
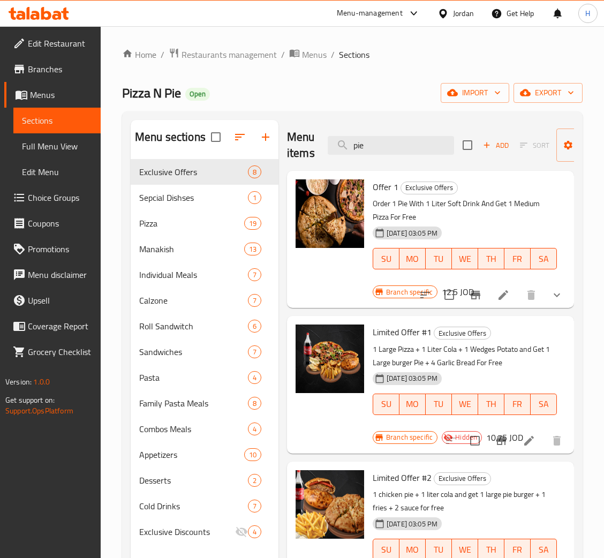
click at [410, 165] on div "Menu items pie Add Sort Manage items" at bounding box center [430, 145] width 287 height 51
click at [414, 159] on div "Menu items pie Add Sort Manage items" at bounding box center [430, 145] width 287 height 51
click at [414, 154] on div "Menu items pie Add Sort Manage items" at bounding box center [430, 145] width 287 height 51
click at [414, 152] on input "pie" at bounding box center [391, 145] width 126 height 19
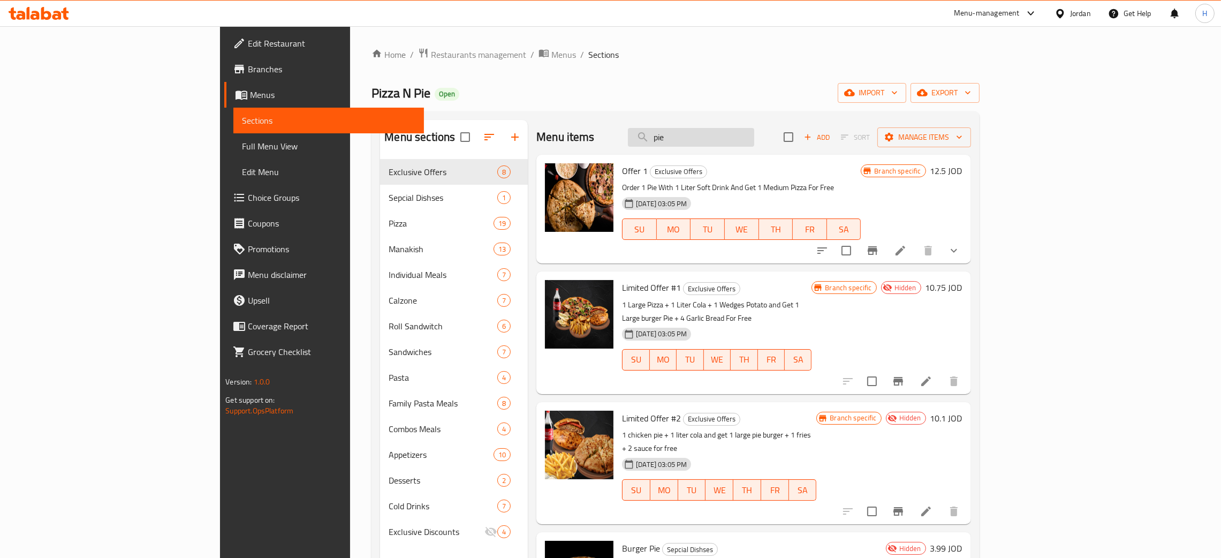
click at [615, 140] on input "pie" at bounding box center [691, 137] width 126 height 19
type input "pie"
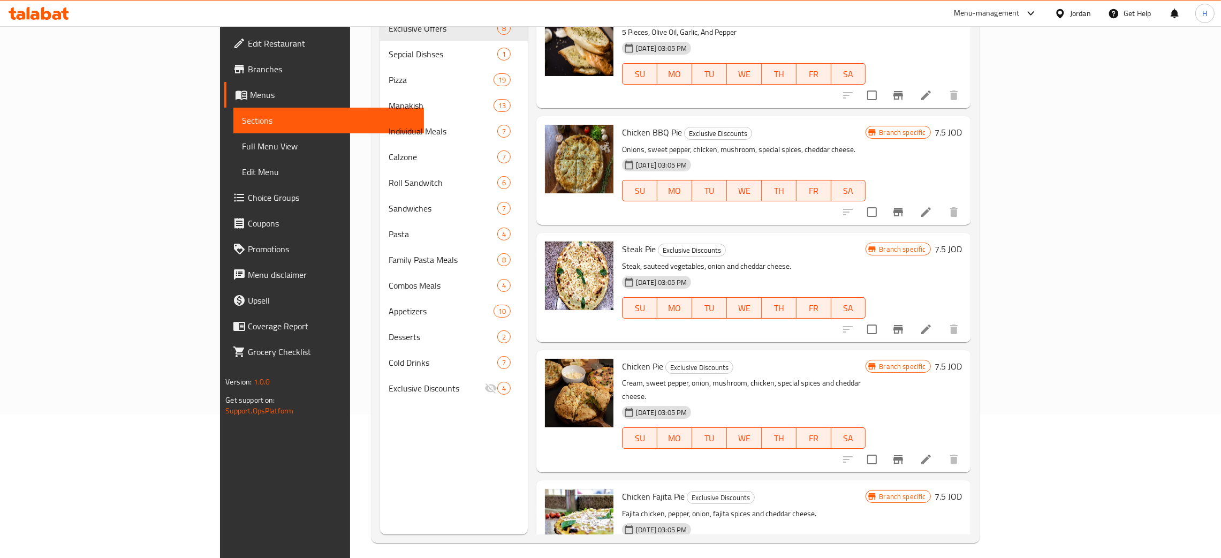
scroll to position [151, 0]
